Goal: Task Accomplishment & Management: Use online tool/utility

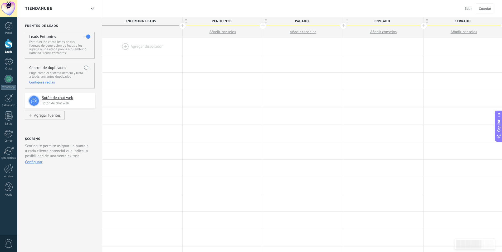
click at [466, 8] on span "Salir" at bounding box center [468, 8] width 7 height 5
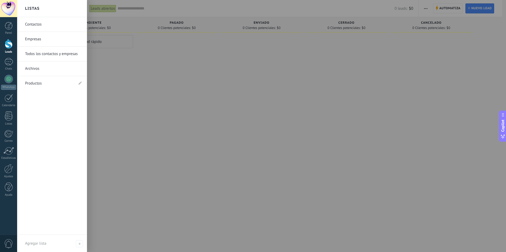
click at [39, 83] on link "Productos" at bounding box center [49, 83] width 49 height 15
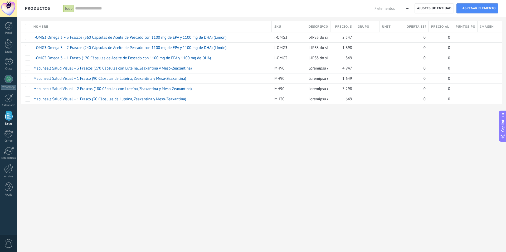
click at [70, 132] on div "**********" at bounding box center [261, 126] width 489 height 252
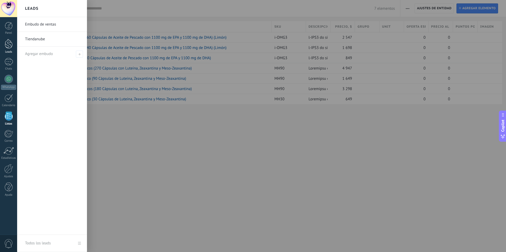
click at [11, 46] on div at bounding box center [9, 44] width 8 height 10
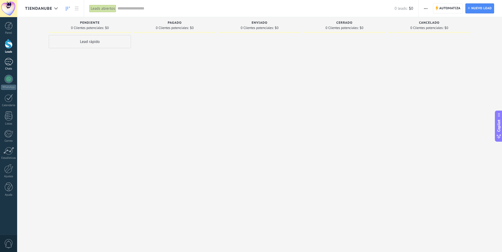
click at [13, 63] on link "Chats" at bounding box center [8, 64] width 17 height 13
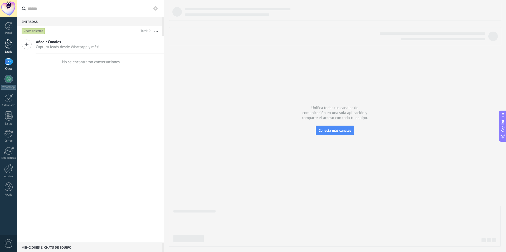
click at [11, 47] on div at bounding box center [9, 44] width 8 height 10
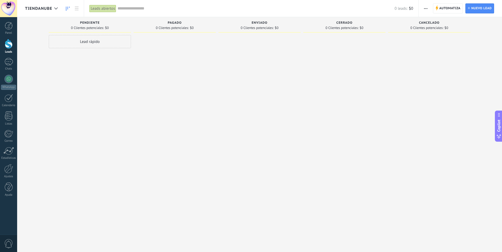
click at [149, 119] on div at bounding box center [175, 126] width 82 height 183
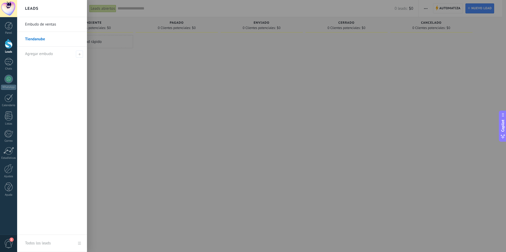
click at [10, 47] on div at bounding box center [9, 44] width 8 height 10
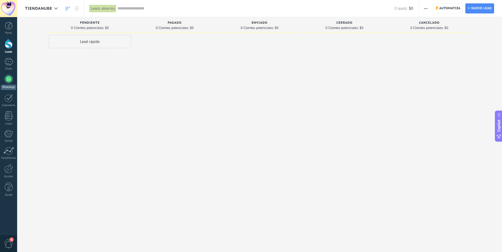
click at [13, 82] on link "WhatsApp" at bounding box center [8, 82] width 17 height 15
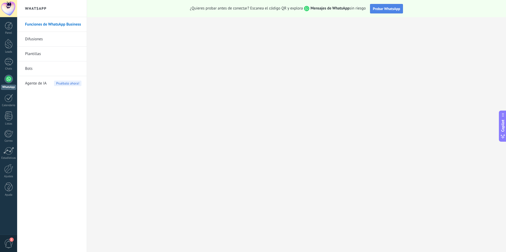
click at [387, 9] on span "Probar WhatsApp" at bounding box center [386, 8] width 27 height 5
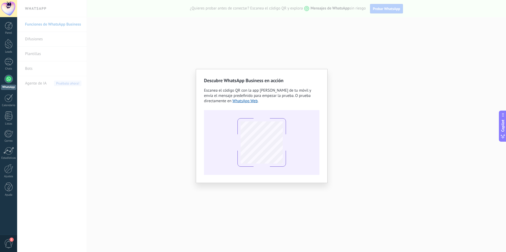
click at [399, 122] on div "Descubre WhatsApp Business en acción Escanea el código QR con la app [PERSON_NA…" at bounding box center [261, 126] width 489 height 252
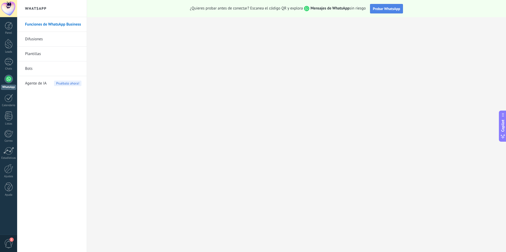
click at [388, 10] on span "Probar WhatsApp" at bounding box center [386, 8] width 27 height 5
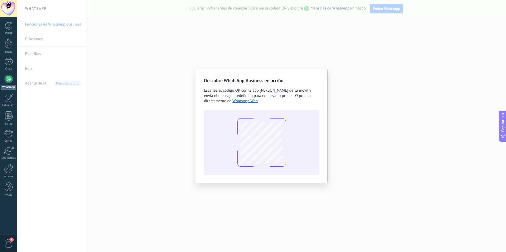
click at [336, 159] on div "Descubre WhatsApp Business en acción Escanea el código QR con la app [PERSON_NA…" at bounding box center [261, 126] width 489 height 252
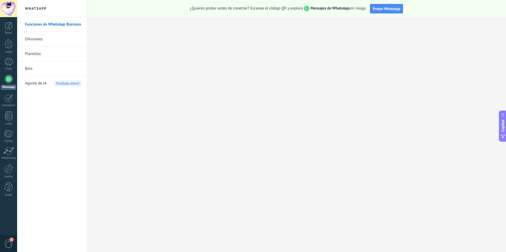
click at [42, 25] on link "Funciones de WhatsApp Business" at bounding box center [53, 24] width 56 height 15
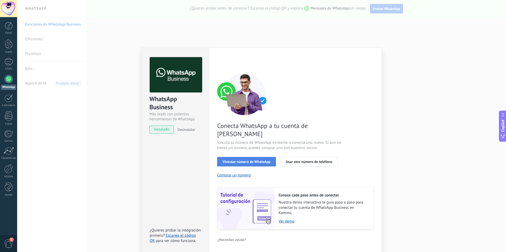
click at [271, 157] on button "Vincular número de WhatsApp" at bounding box center [246, 161] width 59 height 9
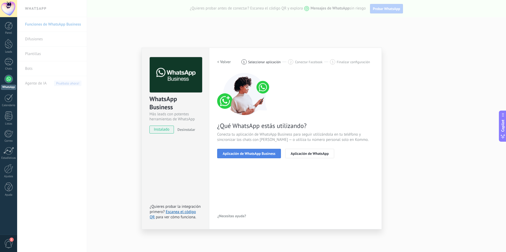
click at [266, 155] on span "Aplicación de WhatsApp Business" at bounding box center [249, 154] width 53 height 4
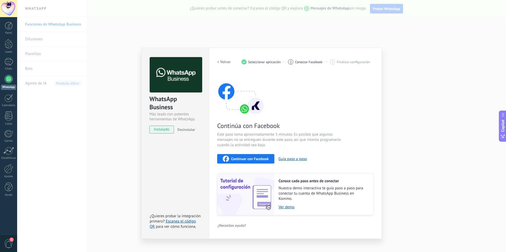
click at [258, 162] on button "Continuar con Facebook" at bounding box center [245, 158] width 57 height 9
click at [252, 21] on div "WhatsApp Business Más leads con potentes herramientas de WhatsApp instalado Des…" at bounding box center [261, 126] width 489 height 252
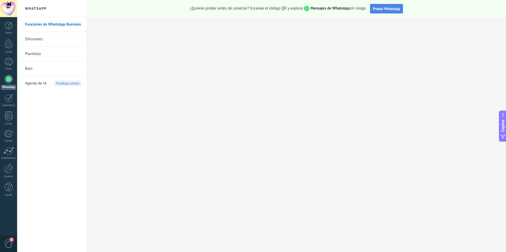
click at [380, 12] on button "Probar WhatsApp" at bounding box center [386, 8] width 33 height 9
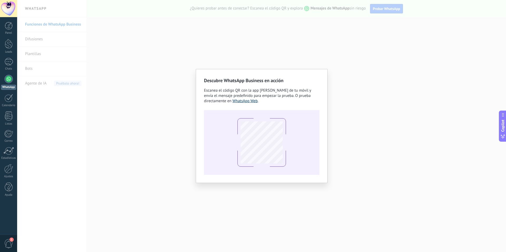
click at [252, 103] on link "WhatsApp Web" at bounding box center [244, 101] width 25 height 5
click at [164, 53] on div "Descubre WhatsApp Business en acción Escanea el código QR con la app [PERSON_NA…" at bounding box center [261, 126] width 489 height 252
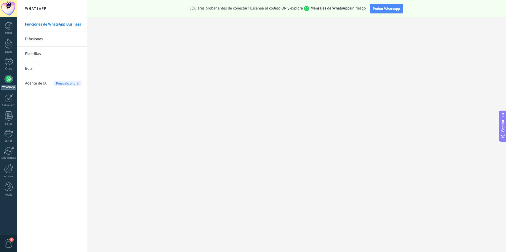
click at [9, 81] on div at bounding box center [8, 79] width 8 height 8
click at [56, 25] on link "Funciones de WhatsApp Business" at bounding box center [53, 24] width 56 height 15
